Goal: Task Accomplishment & Management: Use online tool/utility

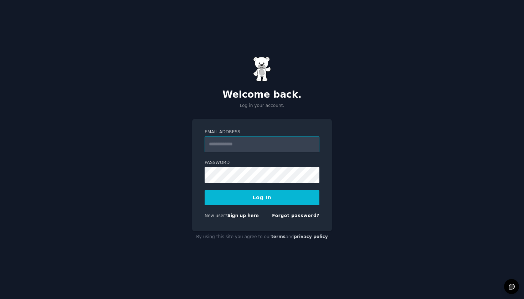
type input "**********"
click at [262, 197] on button "Log In" at bounding box center [262, 197] width 115 height 15
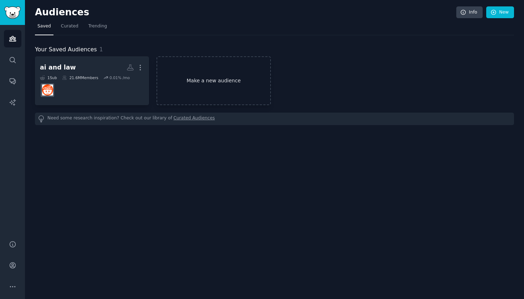
click at [237, 90] on link "Make a new audience" at bounding box center [213, 80] width 114 height 49
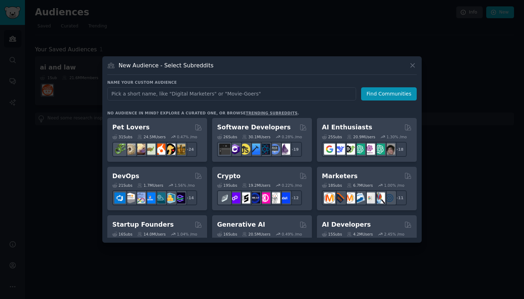
click at [235, 97] on input "text" at bounding box center [231, 93] width 249 height 13
type input "Microplastics"
click at [389, 92] on button "Find Communities" at bounding box center [389, 93] width 56 height 13
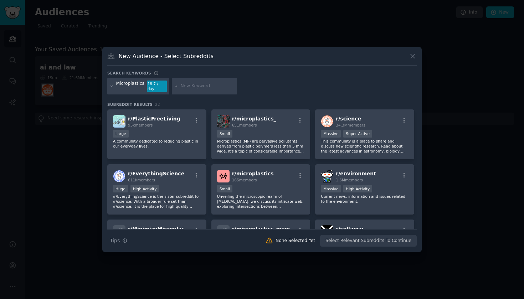
click at [377, 239] on div "Search Tips Tips None Selected Yet Select Relevant Subreddits To Continue" at bounding box center [261, 238] width 309 height 18
click at [163, 130] on div "Large" at bounding box center [157, 134] width 88 height 9
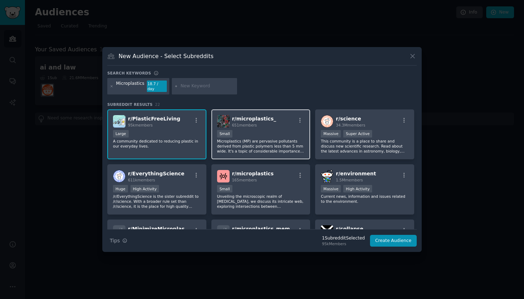
click at [279, 130] on div "100 - 1000 members Small" at bounding box center [261, 134] width 88 height 9
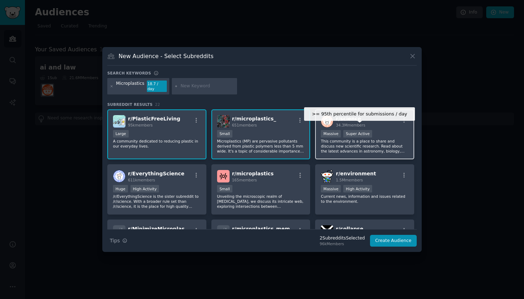
click at [381, 134] on div ">= 95th percentile for submissions / day Massive Super Active" at bounding box center [365, 134] width 88 height 9
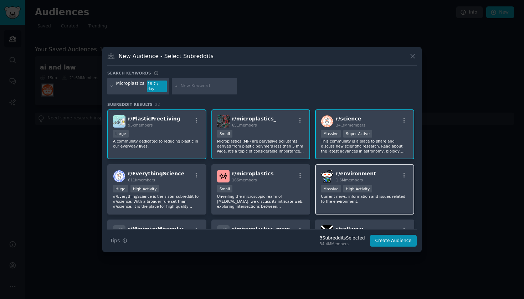
click at [378, 188] on div "Massive High Activity" at bounding box center [365, 189] width 88 height 9
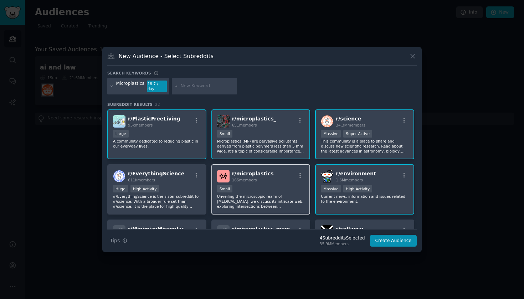
click at [237, 185] on div "Small" at bounding box center [261, 189] width 88 height 9
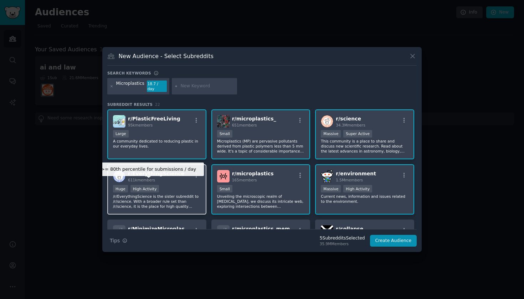
click at [155, 185] on div "High Activity" at bounding box center [144, 188] width 29 height 7
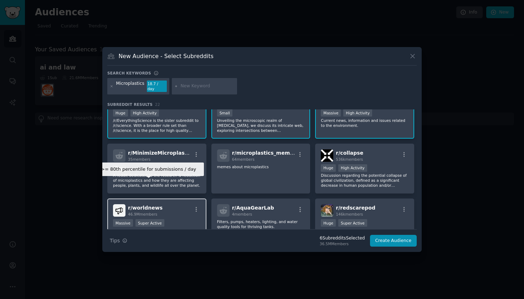
scroll to position [76, 0]
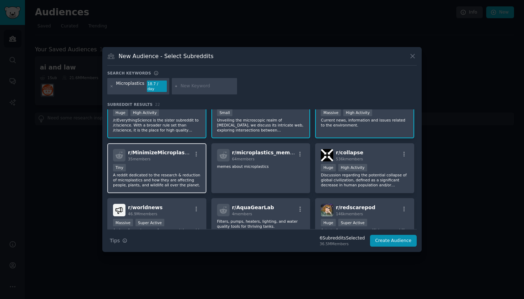
click at [174, 187] on div "r/ MinimizeMicroplastics 35 members Tiny A reddit dedicated to the research & r…" at bounding box center [156, 168] width 99 height 50
click at [174, 179] on p "A reddit dedicated to the research & reduction of microplastics and how they ar…" at bounding box center [157, 180] width 88 height 15
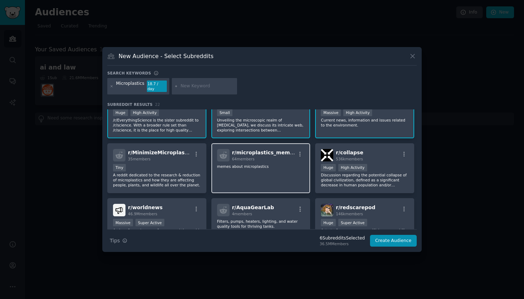
click at [232, 172] on div "r/ microplastics_memes 64 members memes about microplastics" at bounding box center [260, 168] width 99 height 50
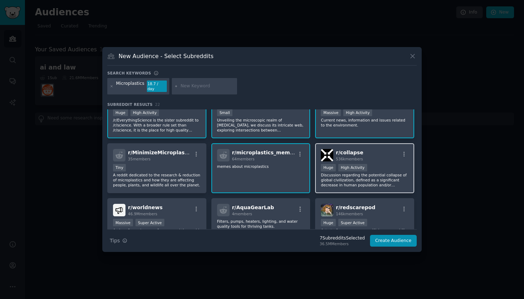
click at [362, 152] on div "r/ collapse 536k members" at bounding box center [365, 155] width 88 height 12
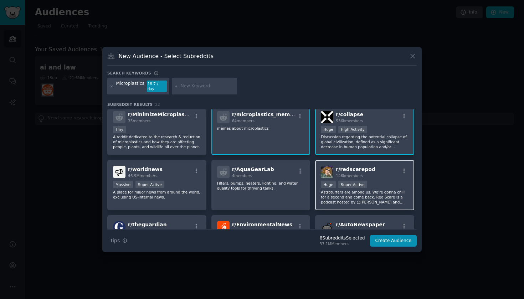
scroll to position [114, 0]
click at [374, 130] on div "Huge High Activity" at bounding box center [365, 130] width 88 height 9
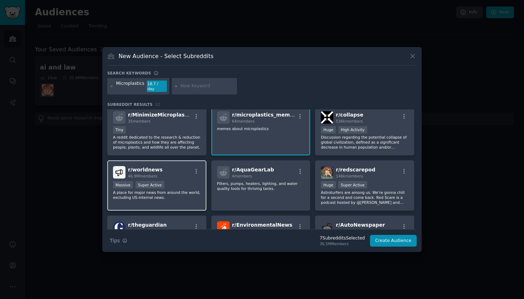
click at [170, 174] on div "r/ worldnews 46.9M members" at bounding box center [157, 172] width 88 height 12
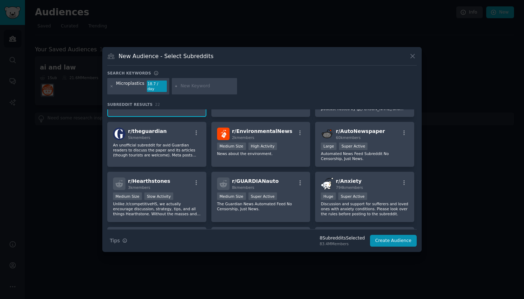
scroll to position [209, 0]
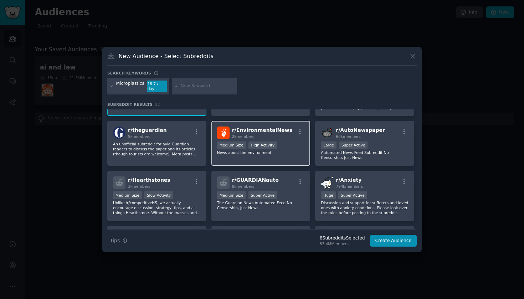
click at [288, 137] on div "r/ EnvironmentalNews 2k members >= 80th percentile for submissions / day Medium…" at bounding box center [260, 143] width 99 height 45
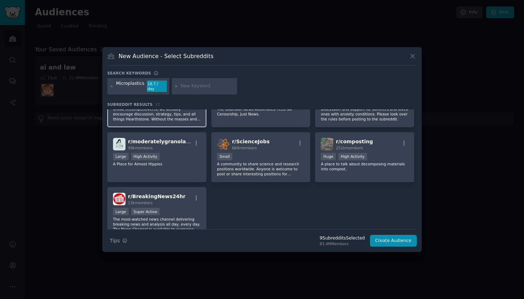
scroll to position [304, 0]
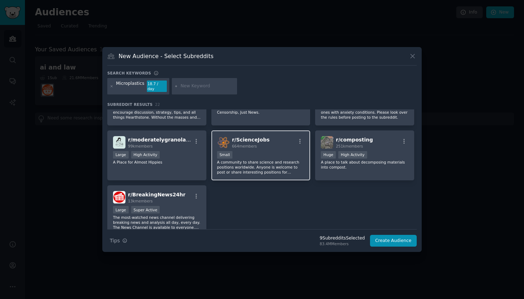
click at [266, 151] on div "Small" at bounding box center [261, 155] width 88 height 9
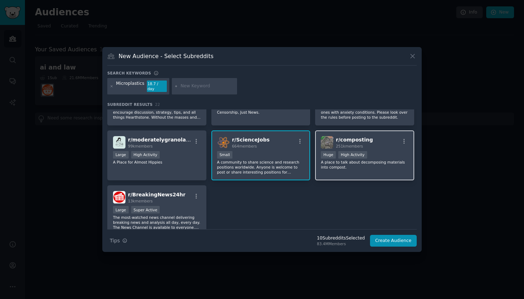
click at [337, 166] on p "A place to talk about decomposing materials into compost." at bounding box center [365, 165] width 88 height 10
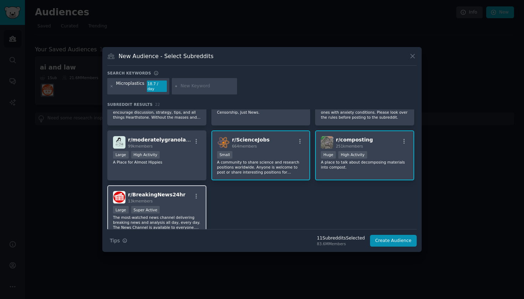
click at [177, 199] on div "13k members" at bounding box center [156, 201] width 57 height 5
click at [390, 238] on button "Create Audience" at bounding box center [393, 241] width 47 height 12
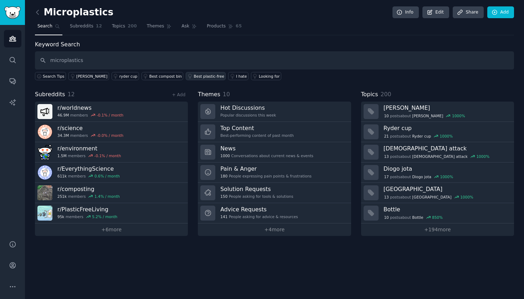
type input "microplastics"
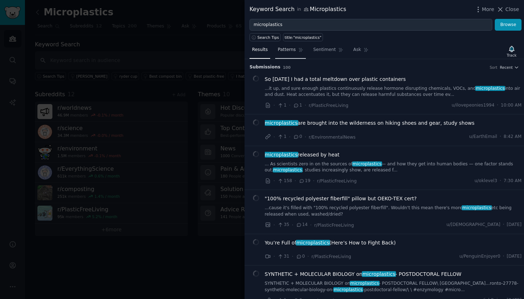
click at [286, 48] on span "Patterns" at bounding box center [287, 50] width 18 height 6
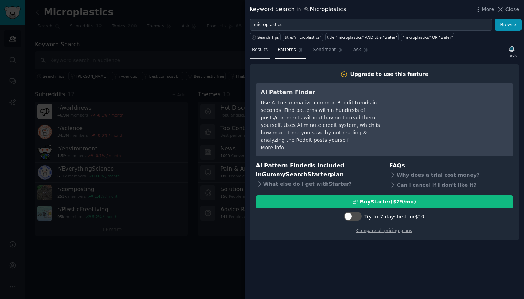
click at [267, 52] on span "Results" at bounding box center [260, 50] width 16 height 6
